Goal: Task Accomplishment & Management: Use online tool/utility

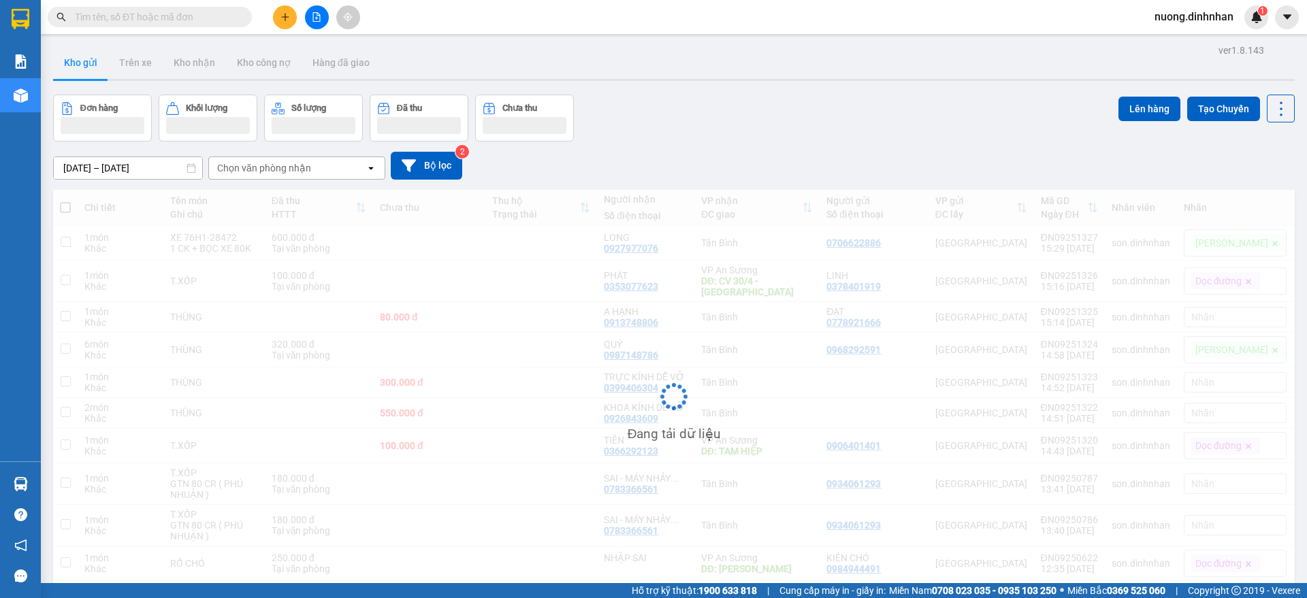
click at [221, 10] on input "text" at bounding box center [155, 17] width 161 height 15
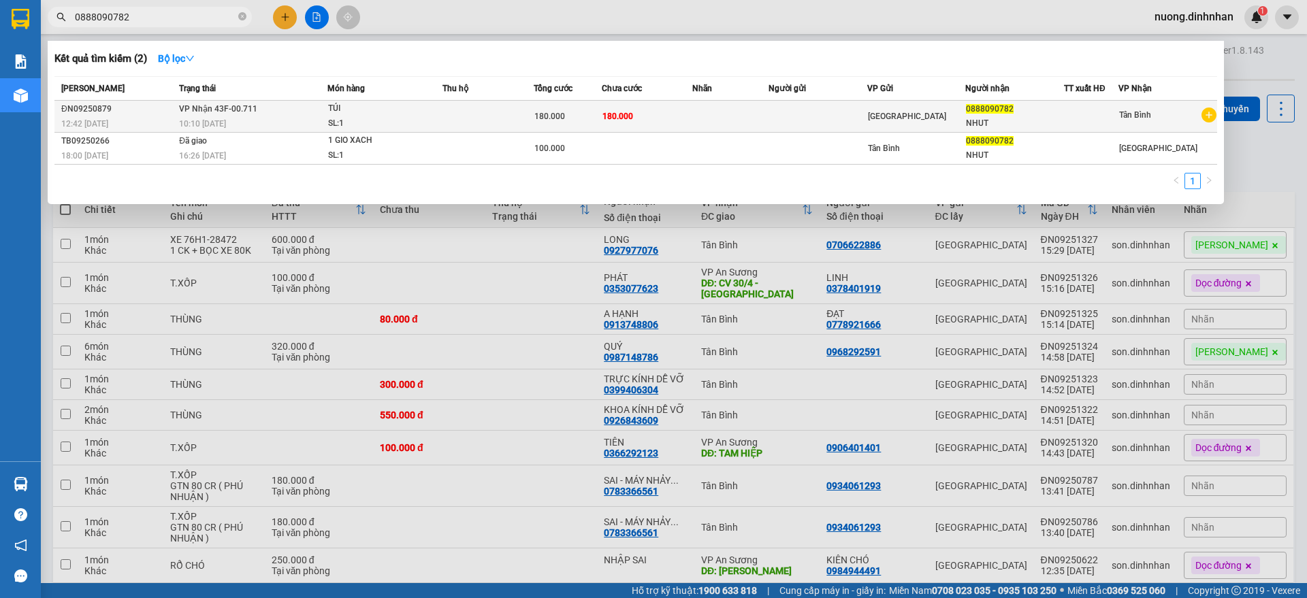
type input "0888090782"
click at [761, 118] on td at bounding box center [730, 117] width 76 height 32
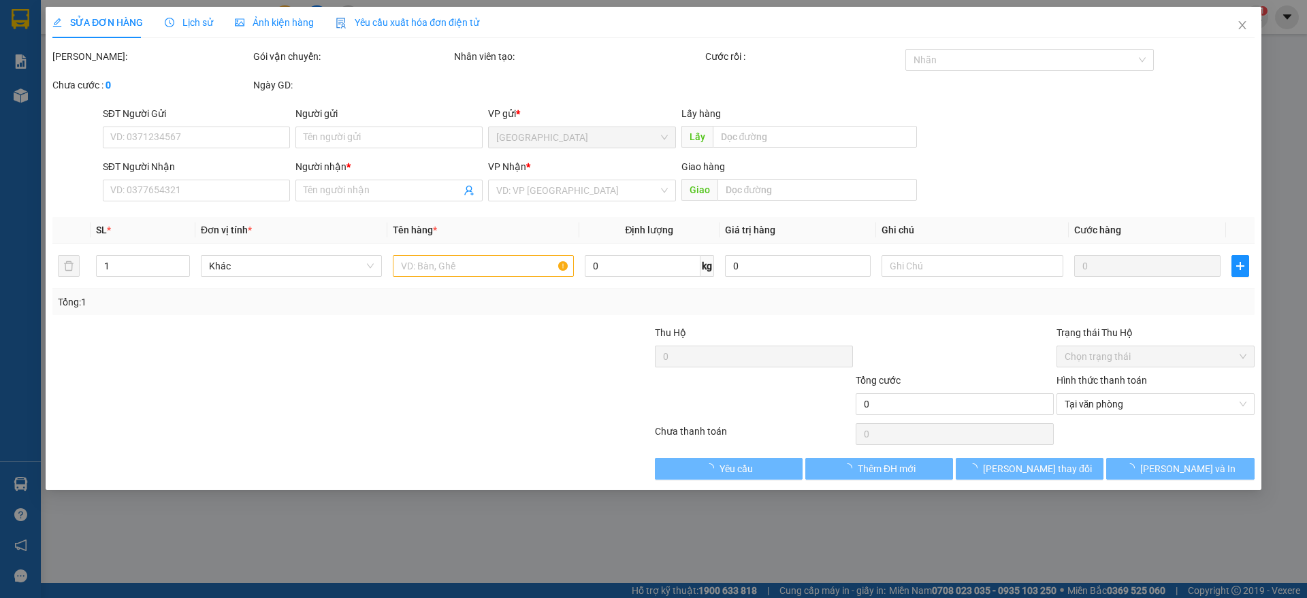
type input "0888090782"
type input "NHUT"
type input "180.000"
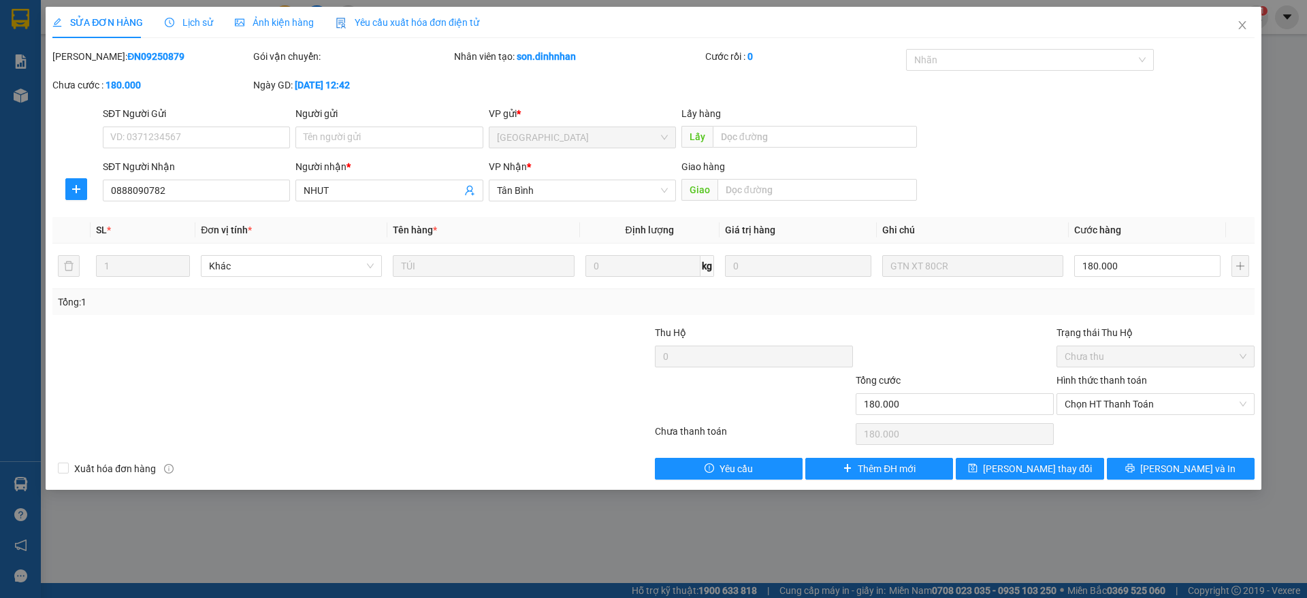
click at [196, 21] on span "Lịch sử" at bounding box center [189, 22] width 48 height 11
